Goal: Transaction & Acquisition: Subscribe to service/newsletter

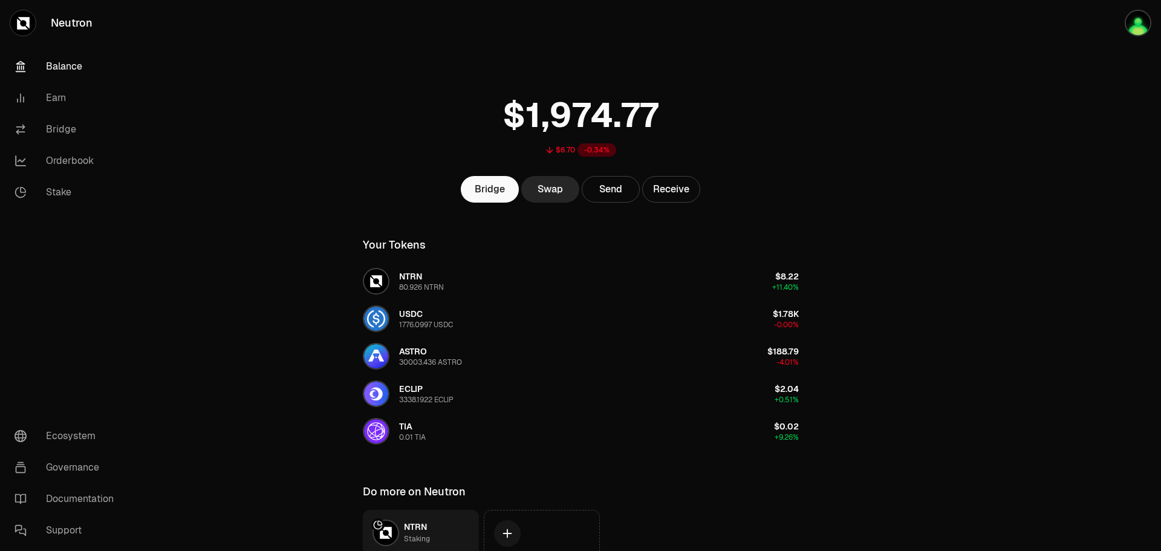
scroll to position [104, 0]
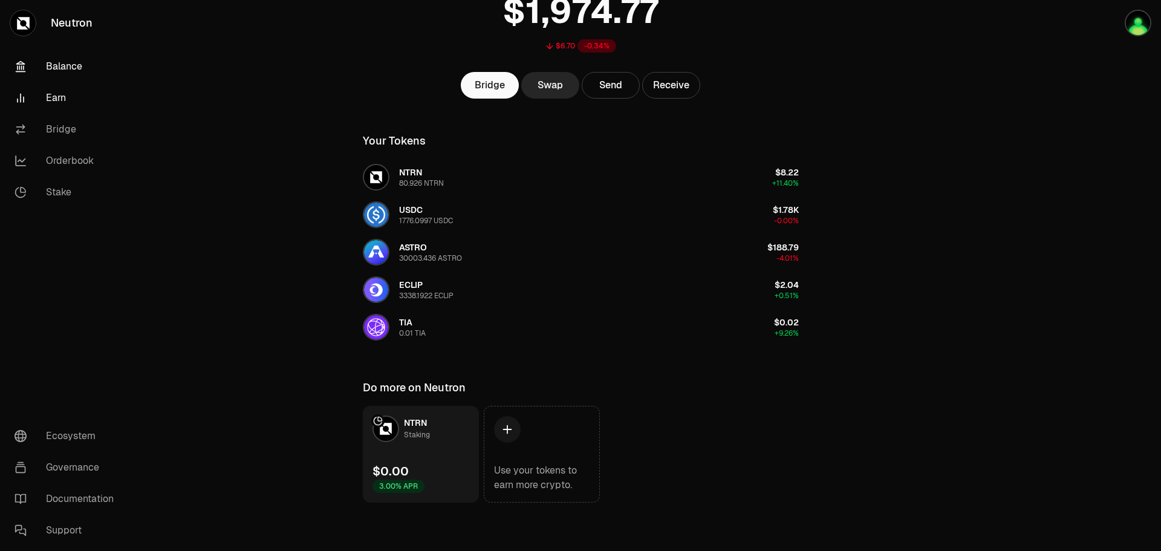
click at [76, 105] on link "Earn" at bounding box center [68, 97] width 126 height 31
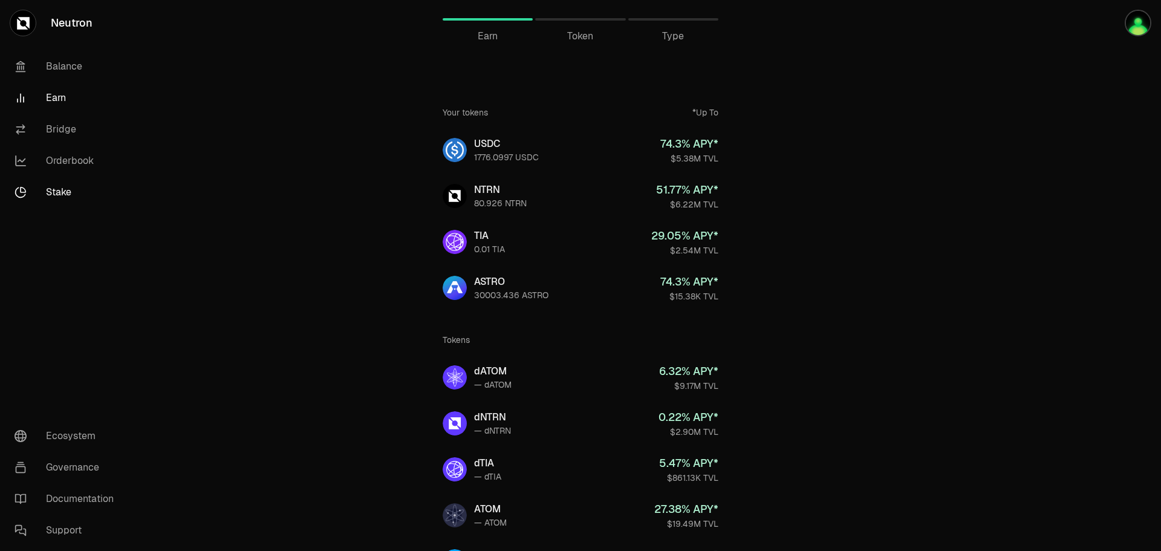
click at [86, 181] on link "Stake" at bounding box center [68, 192] width 126 height 31
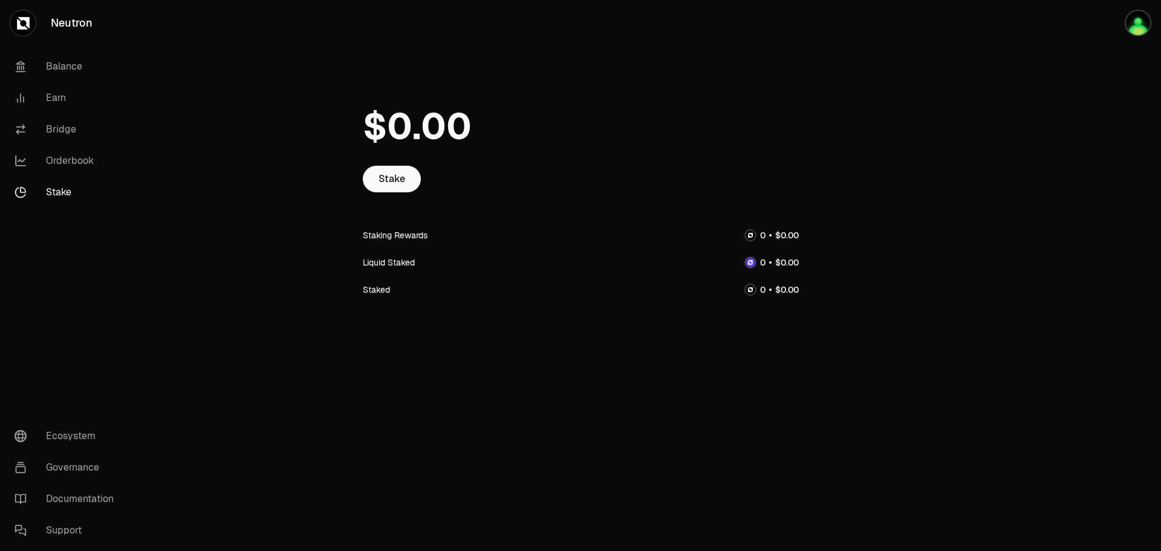
click at [382, 71] on div "Stake Staking Rewards Liquid Staked Staked" at bounding box center [580, 200] width 465 height 400
click at [1109, 38] on div "Connect" at bounding box center [1103, 23] width 116 height 46
click at [1132, 19] on button "Connect" at bounding box center [1122, 23] width 58 height 27
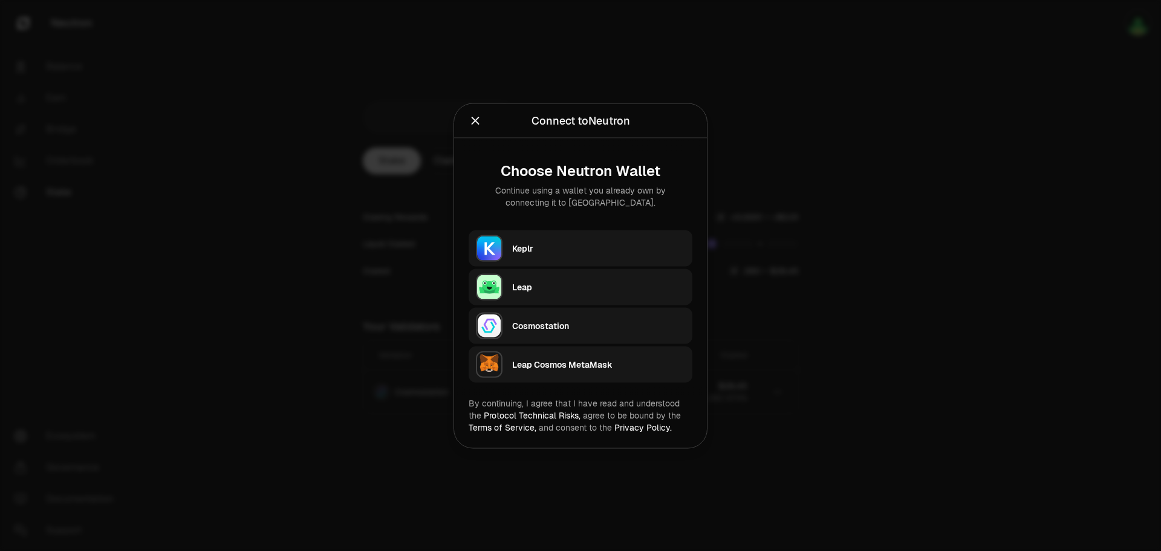
click at [588, 249] on div "Keplr" at bounding box center [598, 248] width 173 height 12
